Goal: Information Seeking & Learning: Check status

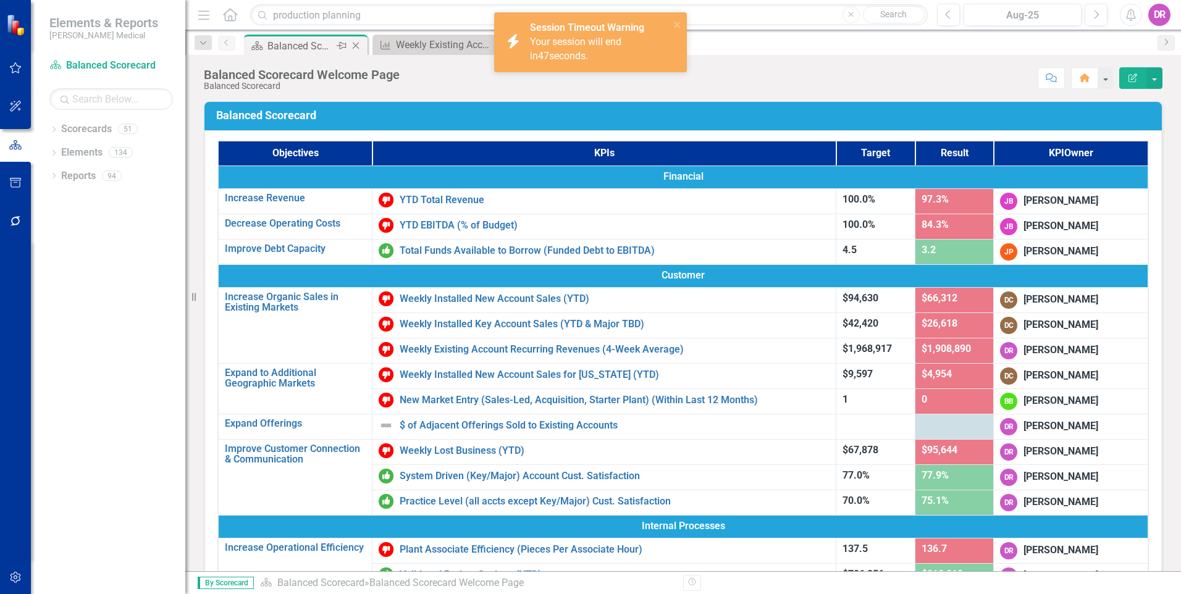
click at [312, 46] on div "Balanced Scorecard Welcome Page" at bounding box center [300, 45] width 66 height 15
click at [674, 23] on icon "close" at bounding box center [677, 25] width 9 height 10
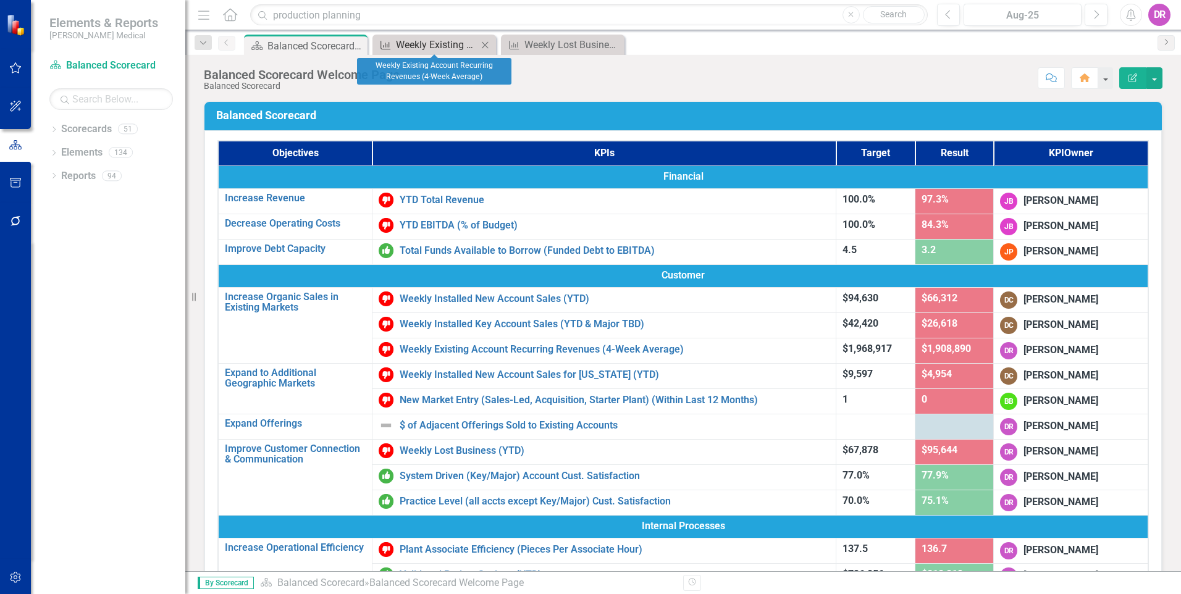
click at [418, 48] on div "Weekly Existing Account Recurring Revenues (4-Week Average)" at bounding box center [437, 44] width 82 height 15
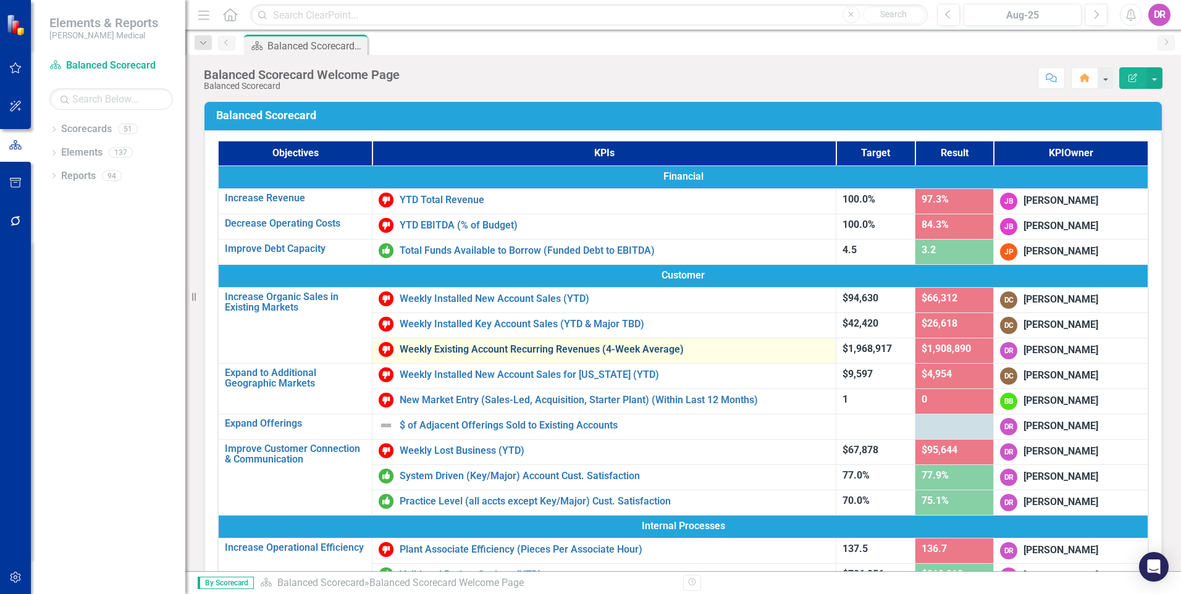
click at [424, 353] on link "Weekly Existing Account Recurring Revenues (4-Week Average)" at bounding box center [615, 349] width 430 height 11
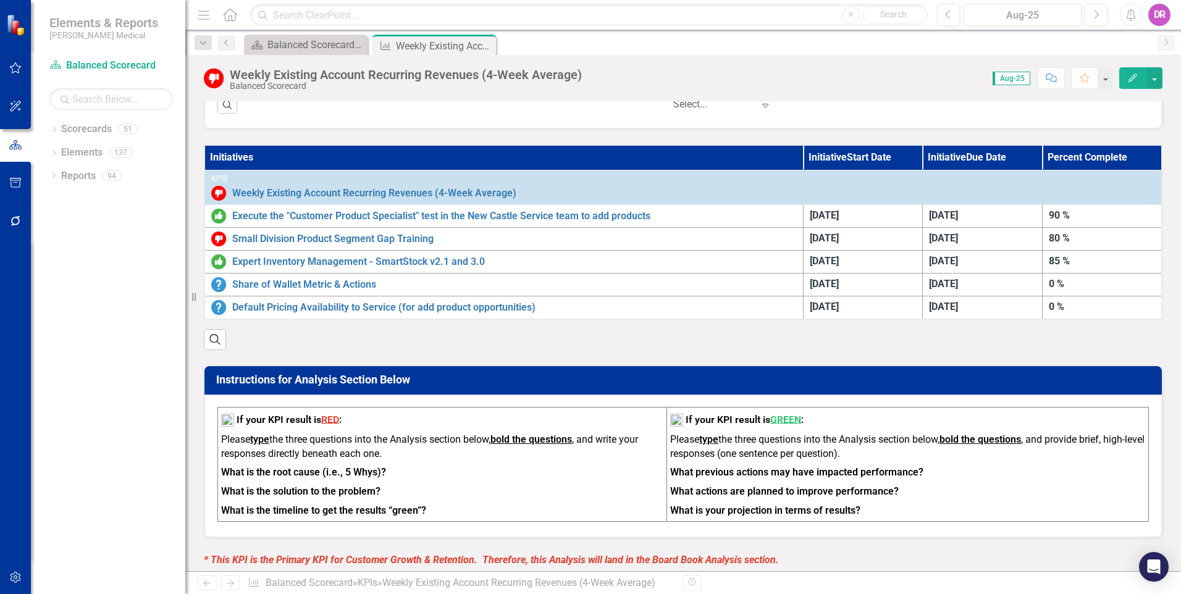
scroll to position [628, 0]
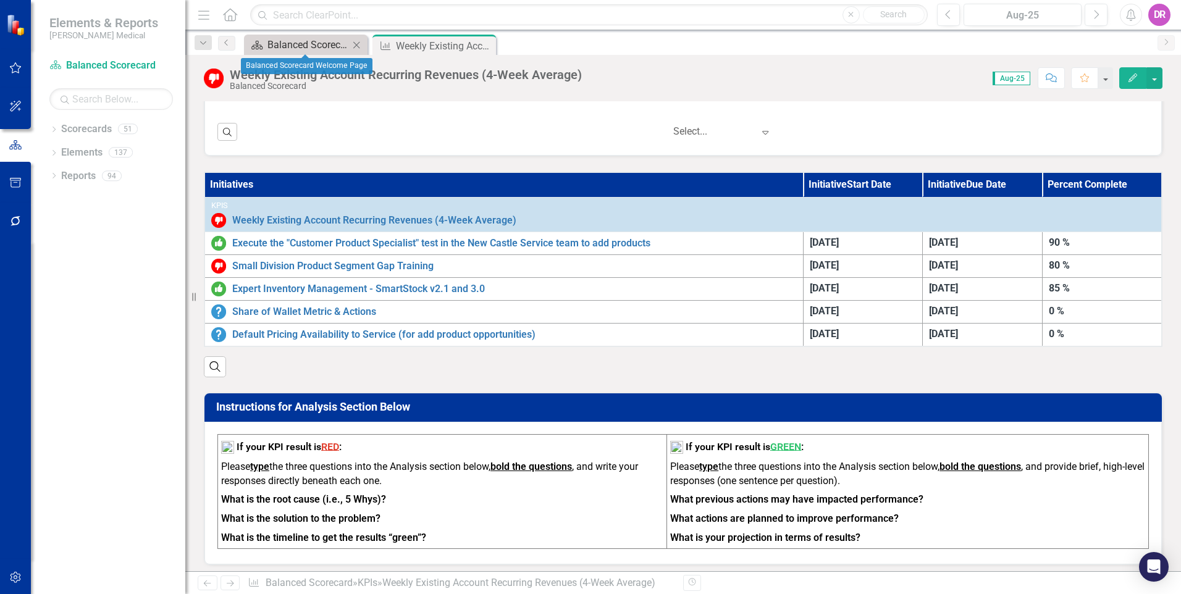
click at [288, 49] on div "Balanced Scorecard Welcome Page" at bounding box center [308, 44] width 82 height 15
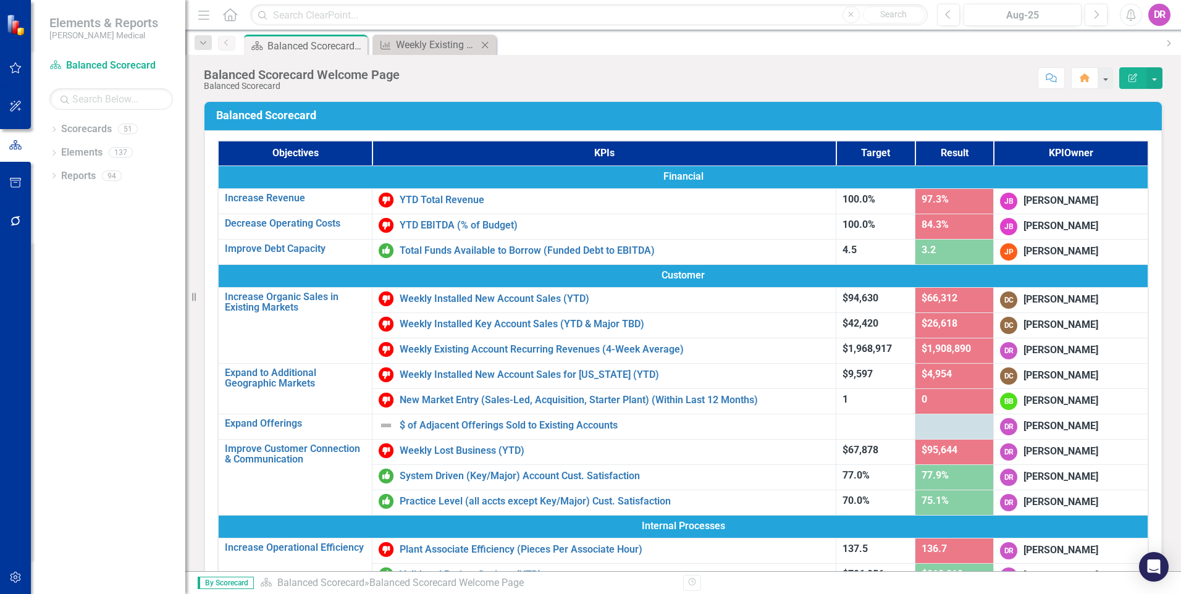
click at [439, 53] on div "KPI Weekly Existing Account Recurring Revenues (4-Week Average) Close" at bounding box center [434, 45] width 124 height 20
click at [428, 40] on div "Weekly Existing Account Recurring Revenues (4-Week Average)" at bounding box center [437, 44] width 82 height 15
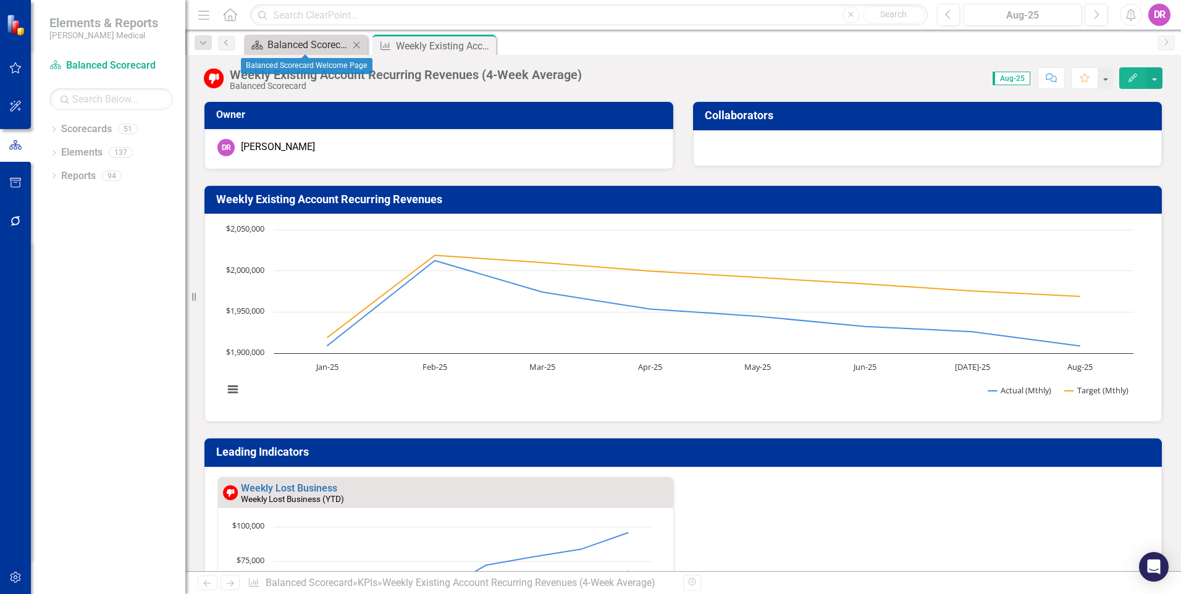
click at [304, 44] on div "Balanced Scorecard Welcome Page" at bounding box center [308, 44] width 82 height 15
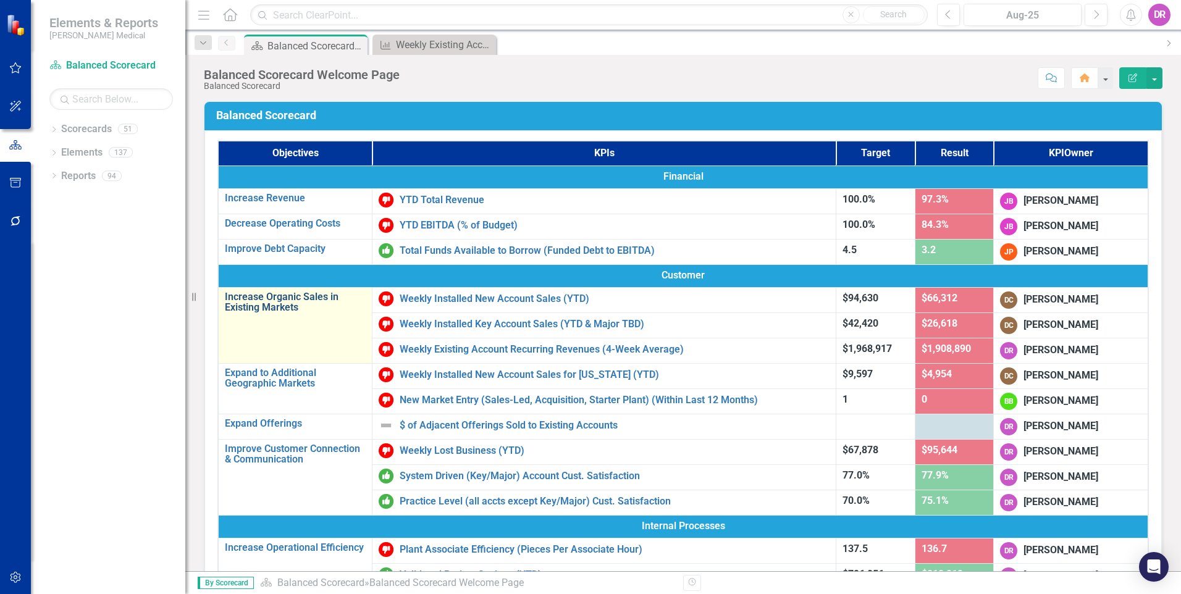
click at [356, 296] on link "Increase Organic Sales in Existing Markets" at bounding box center [295, 303] width 141 height 22
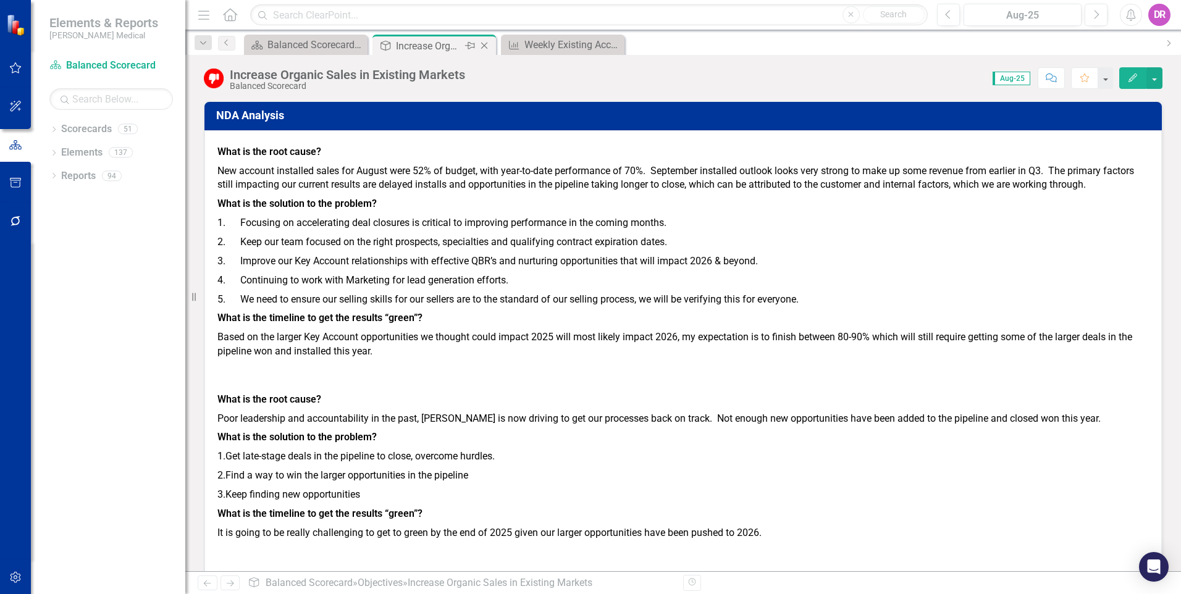
click at [485, 48] on icon "Close" at bounding box center [484, 46] width 12 height 10
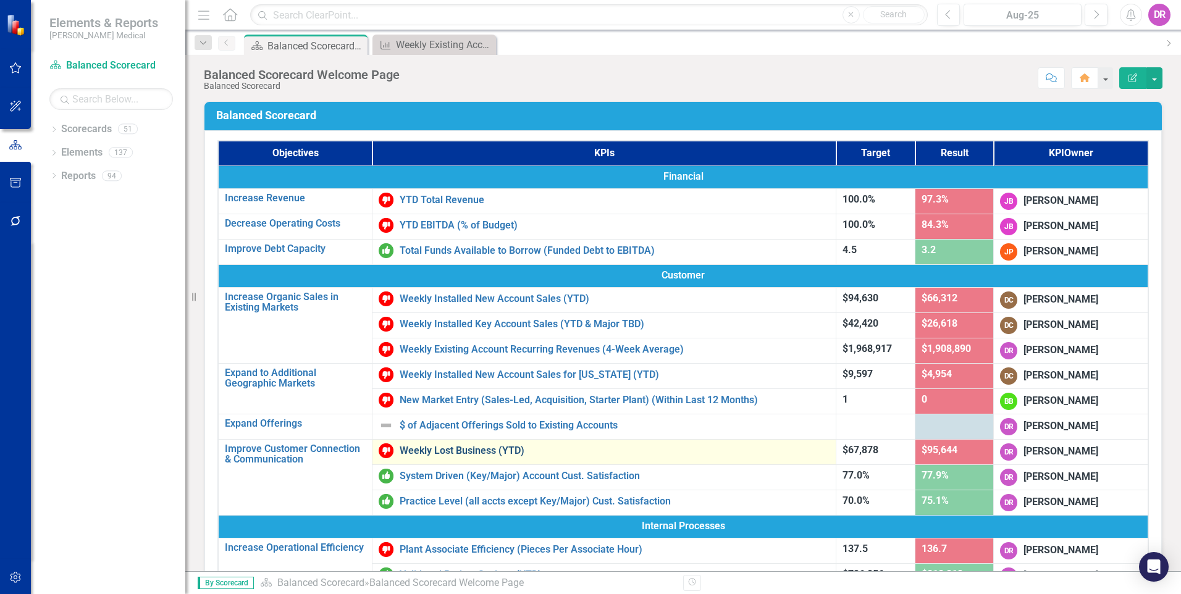
click at [455, 453] on link "Weekly Lost Business (YTD)" at bounding box center [615, 450] width 430 height 11
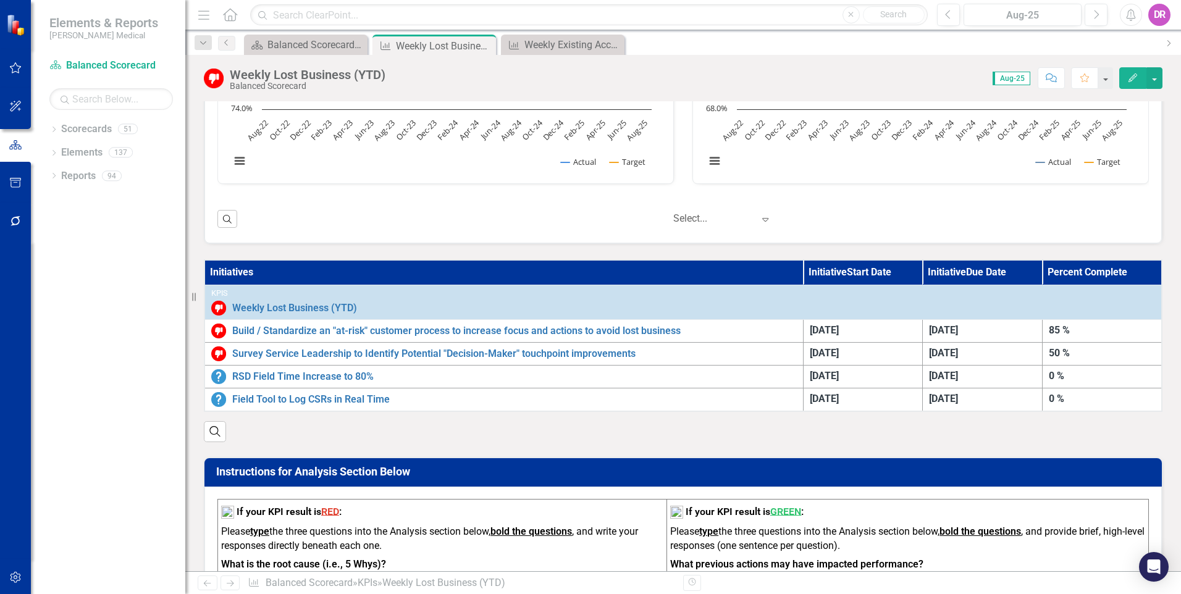
scroll to position [556, 0]
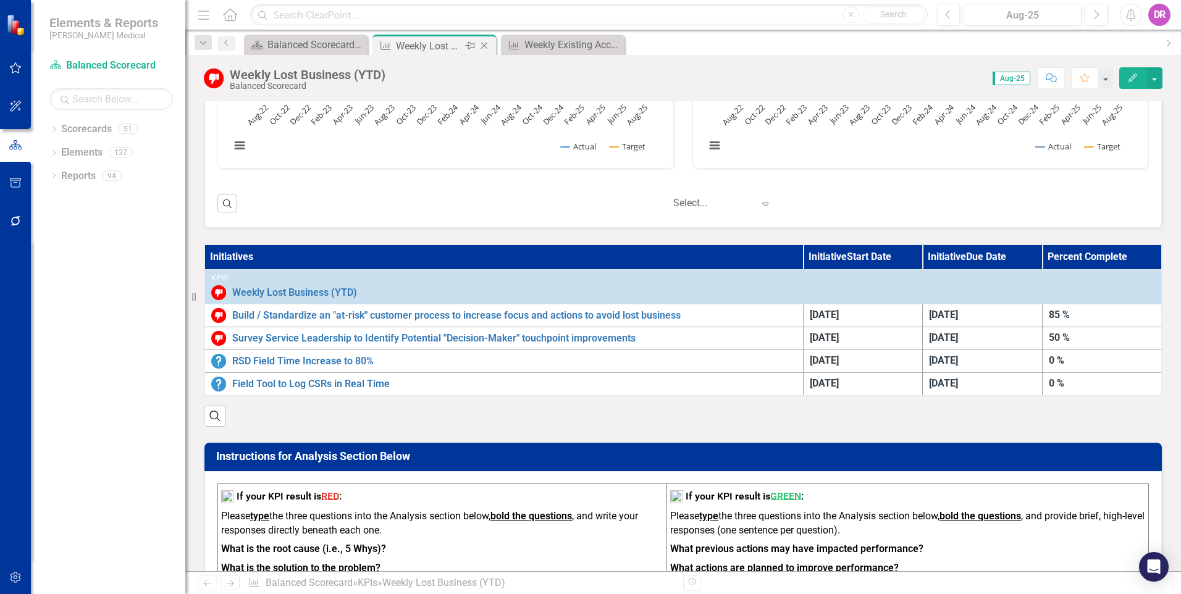
click at [413, 51] on div "Weekly Lost Business (YTD)" at bounding box center [429, 45] width 66 height 15
click at [527, 45] on div "Weekly Existing Account Recurring Revenues (4-Week Average)" at bounding box center [565, 44] width 82 height 15
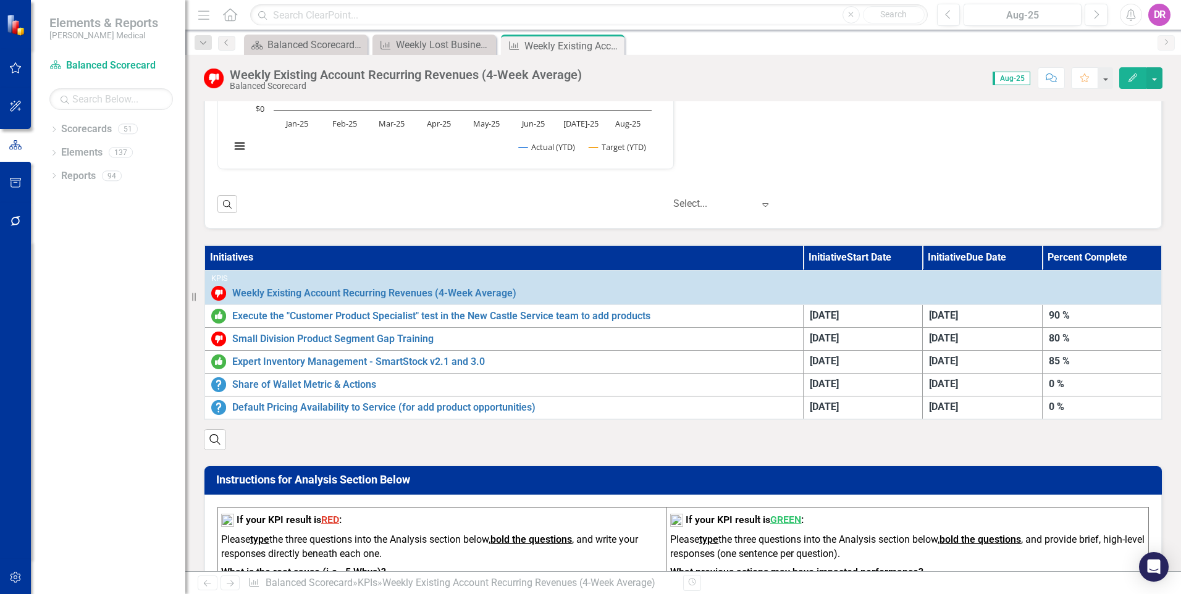
scroll to position [556, 0]
